Goal: Navigation & Orientation: Understand site structure

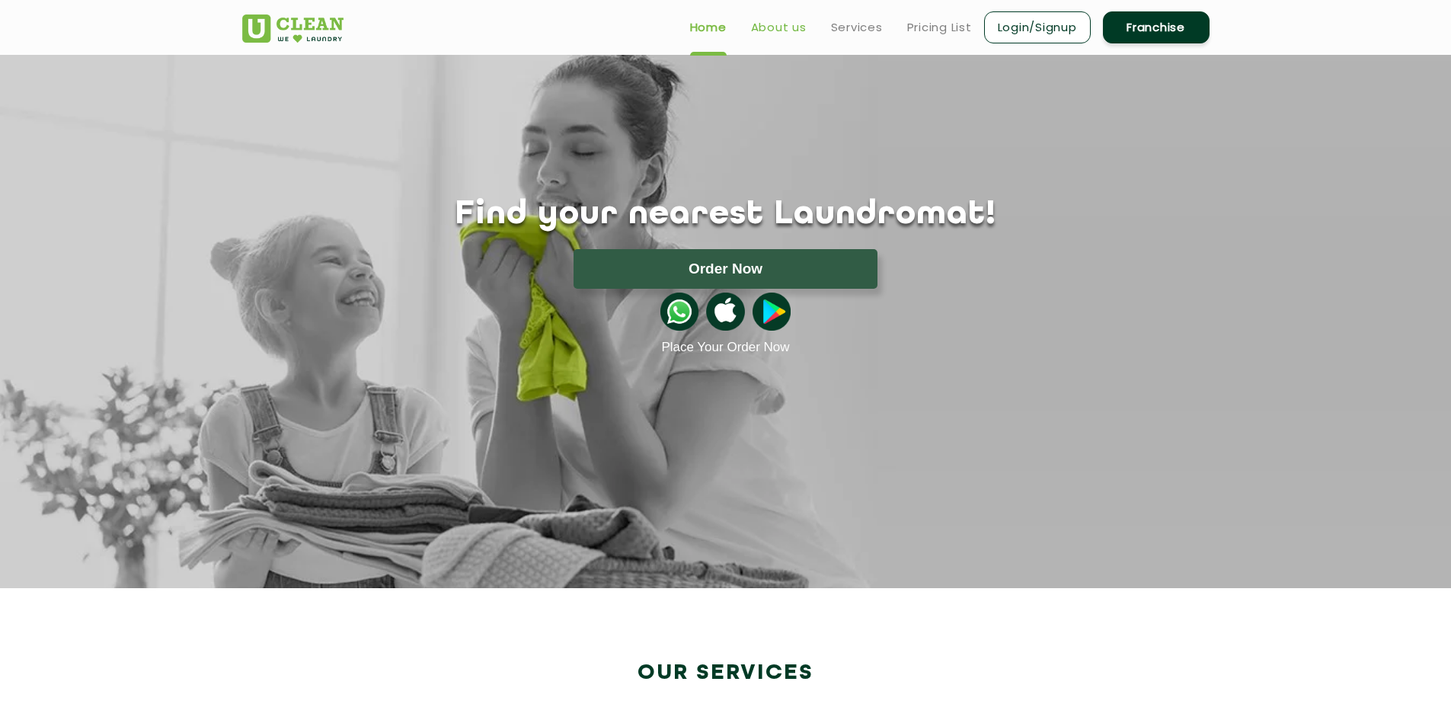
click at [768, 34] on link "About us" at bounding box center [779, 27] width 56 height 18
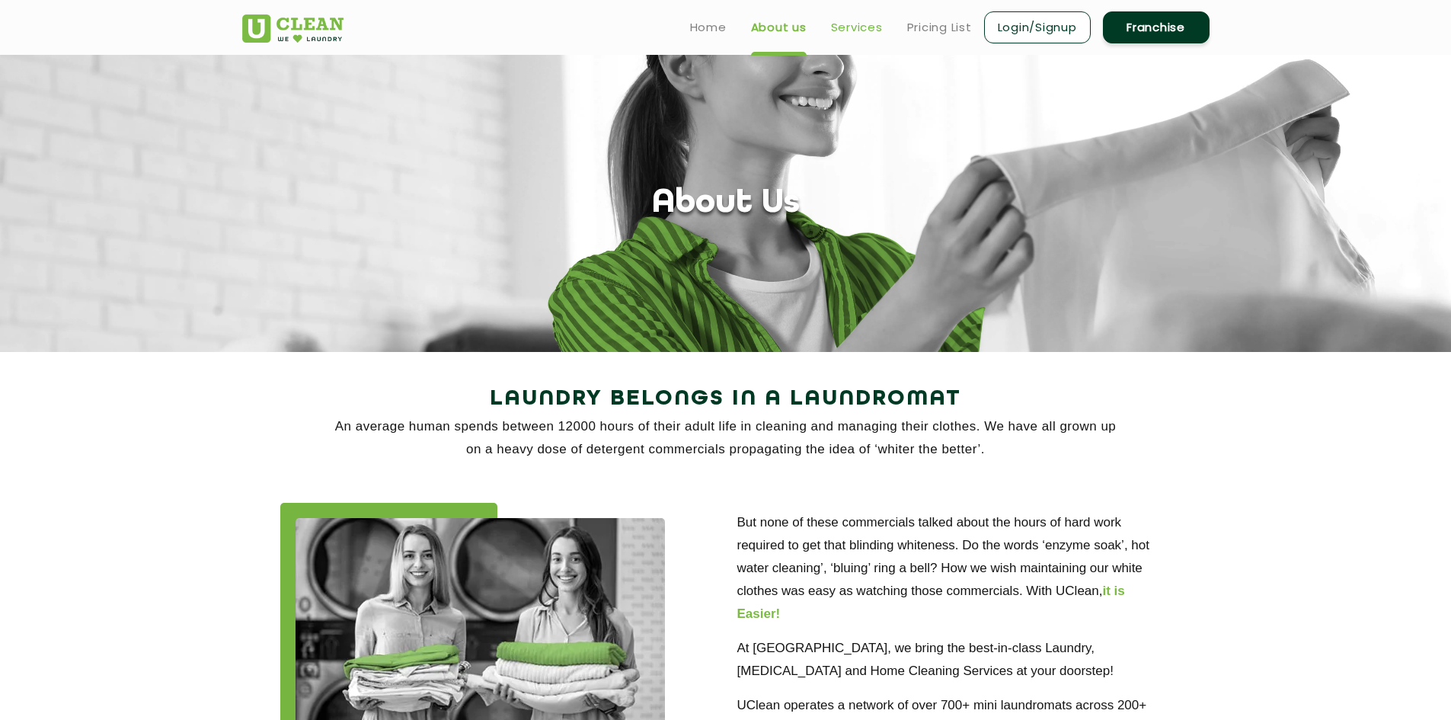
click at [859, 33] on link "Services" at bounding box center [857, 27] width 52 height 18
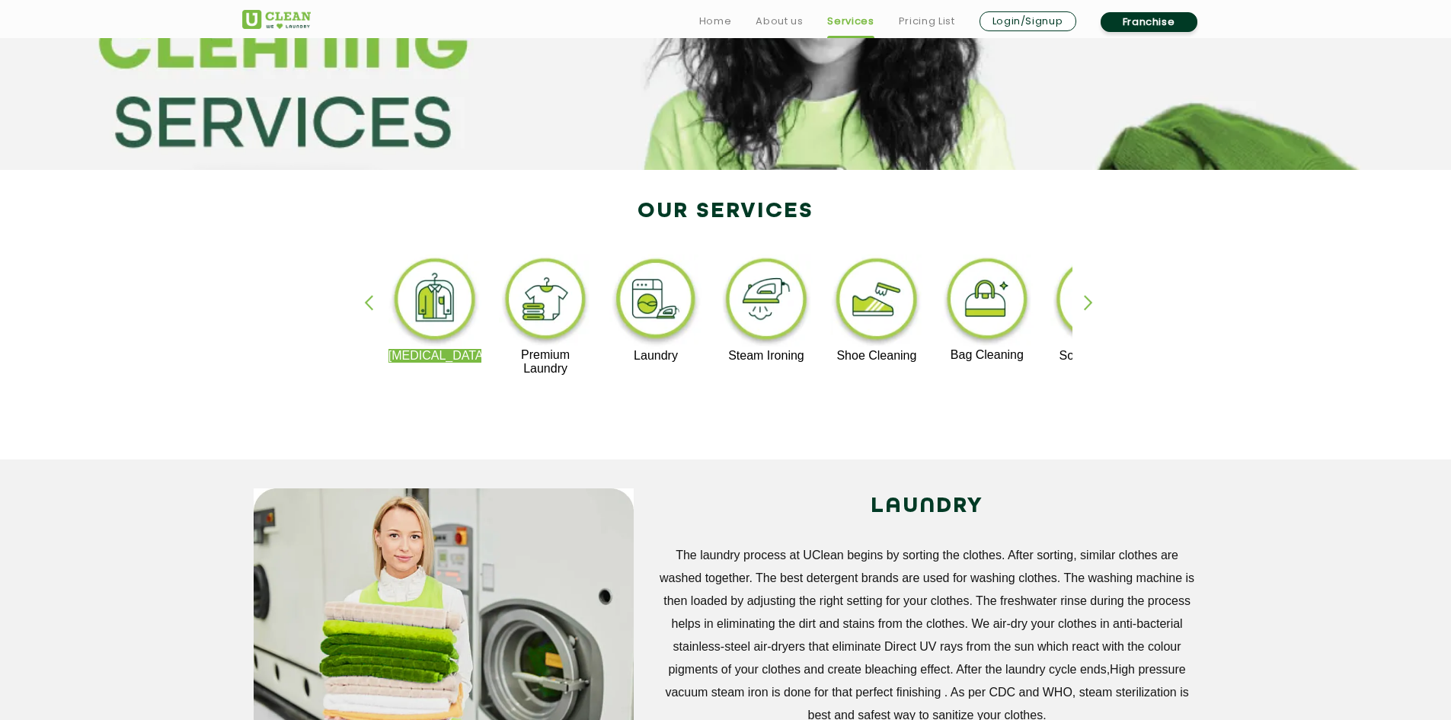
scroll to position [610, 0]
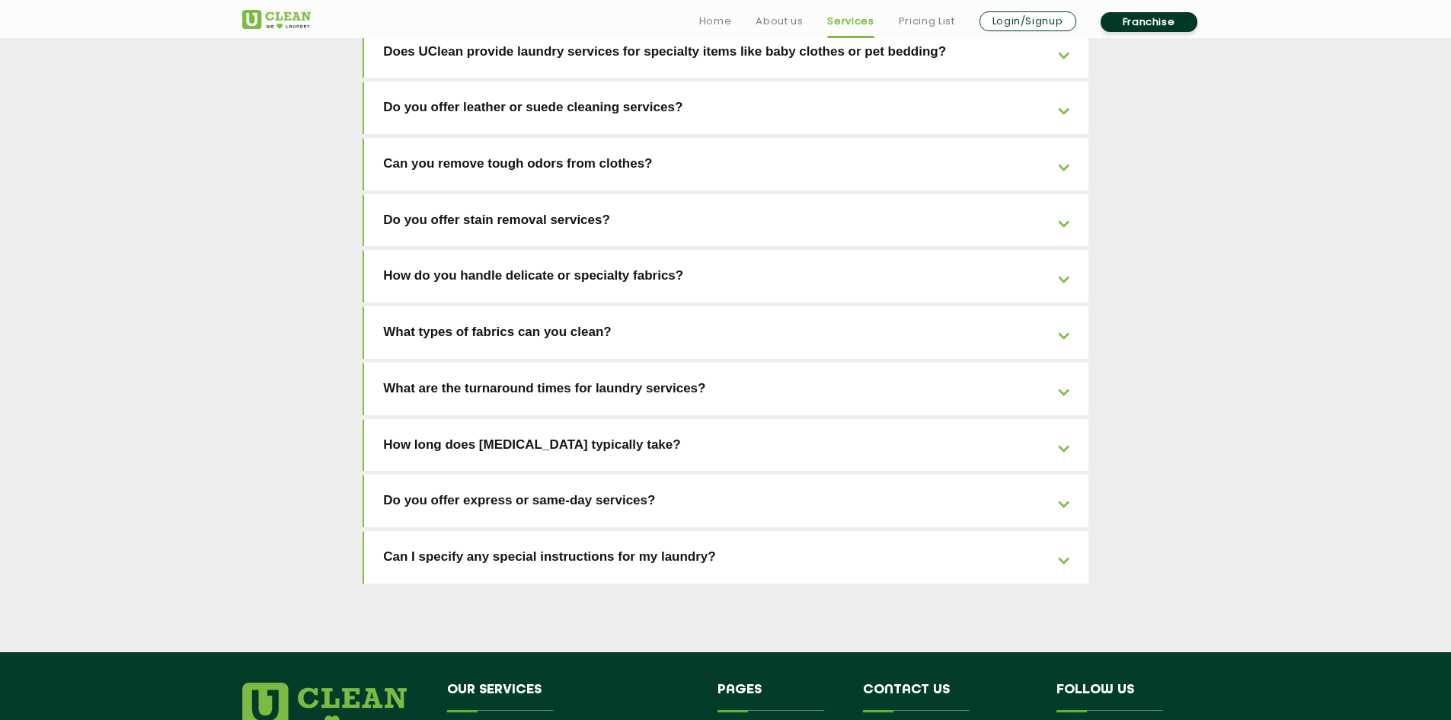
scroll to position [3334, 0]
